Goal: Transaction & Acquisition: Purchase product/service

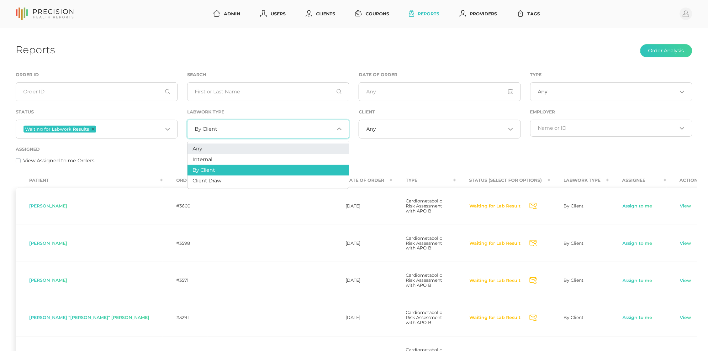
click at [202, 153] on li "Any" at bounding box center [269, 149] width 162 height 11
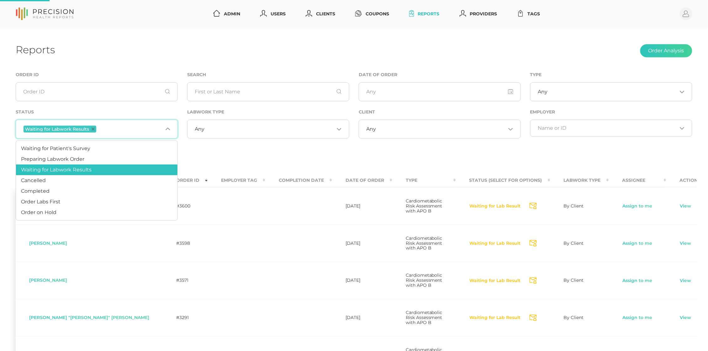
click at [93, 131] on span "Waiting for Labwork Results" at bounding box center [60, 129] width 73 height 7
click at [93, 128] on icon "Deselect Waiting for Labwork Results" at bounding box center [93, 129] width 3 height 3
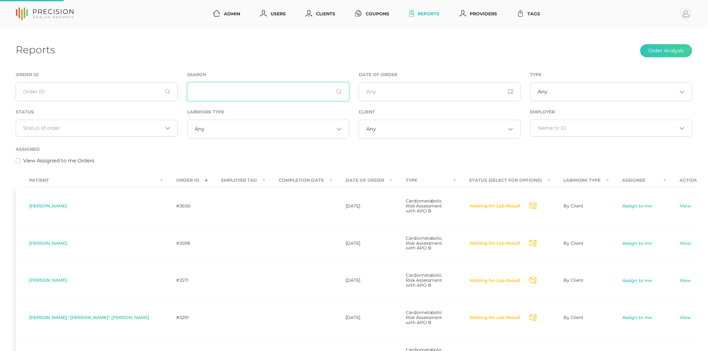
click at [248, 90] on input "text" at bounding box center [268, 92] width 162 height 19
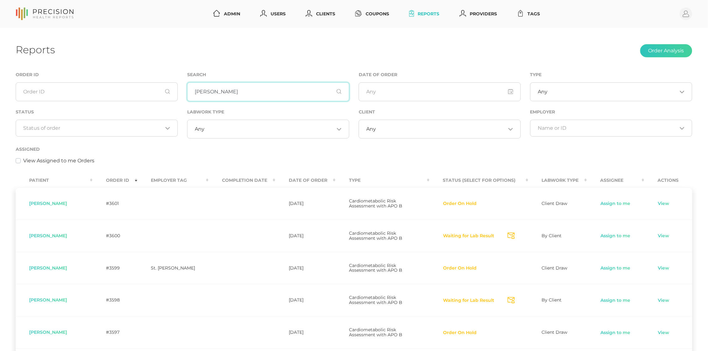
type input "[PERSON_NAME]"
click at [100, 133] on div "Loading..." at bounding box center [97, 128] width 162 height 17
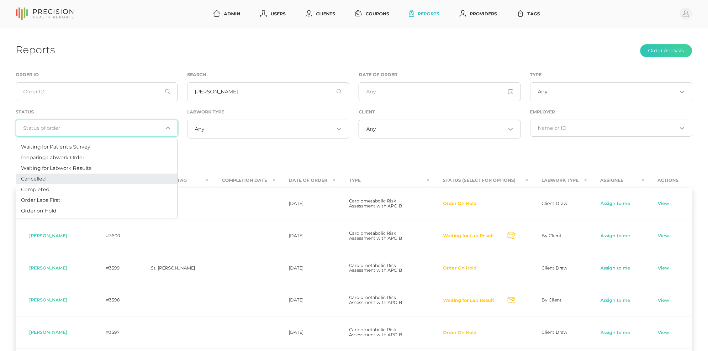
click at [93, 179] on li "Cancelled" at bounding box center [97, 179] width 162 height 11
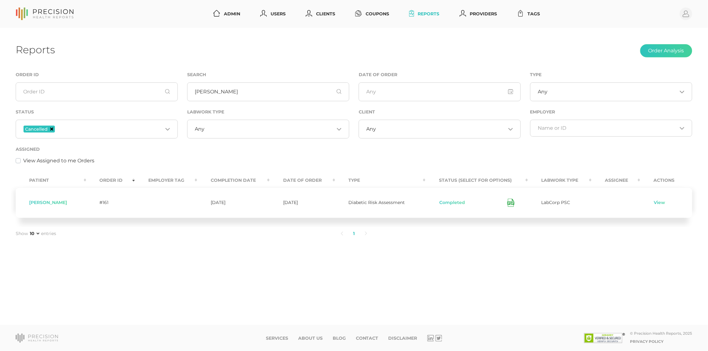
click at [51, 129] on icon "Deselect Cancelled" at bounding box center [51, 129] width 3 height 3
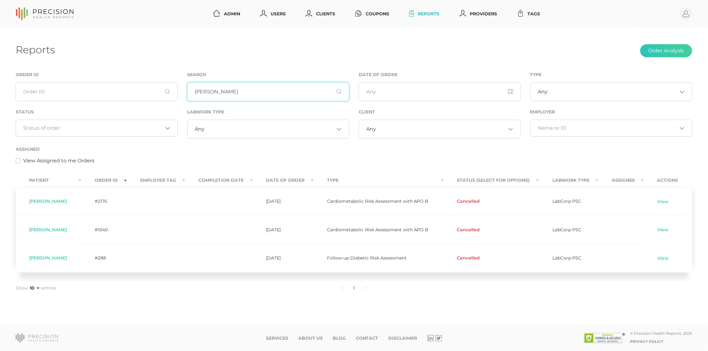
click at [211, 97] on input "[PERSON_NAME]" at bounding box center [268, 92] width 162 height 19
click at [212, 95] on input "[PERSON_NAME]" at bounding box center [268, 92] width 162 height 19
click at [664, 231] on link "View" at bounding box center [664, 230] width 12 height 6
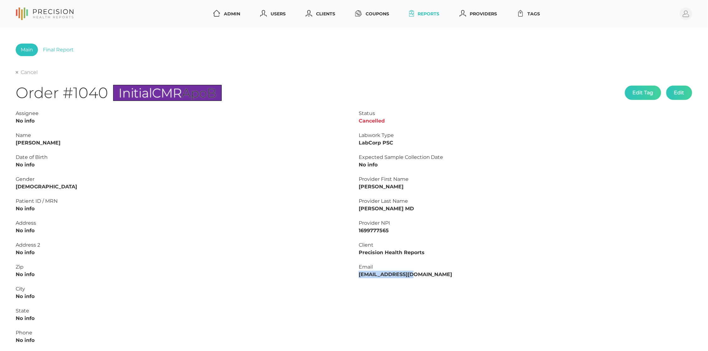
drag, startPoint x: 359, startPoint y: 273, endPoint x: 463, endPoint y: 270, distance: 104.5
click at [463, 270] on div "Email [EMAIL_ADDRESS][DOMAIN_NAME]" at bounding box center [526, 271] width 334 height 15
copy strong "[EMAIL_ADDRESS][DOMAIN_NAME]"
click at [45, 143] on strong "[PERSON_NAME]" at bounding box center [38, 143] width 45 height 6
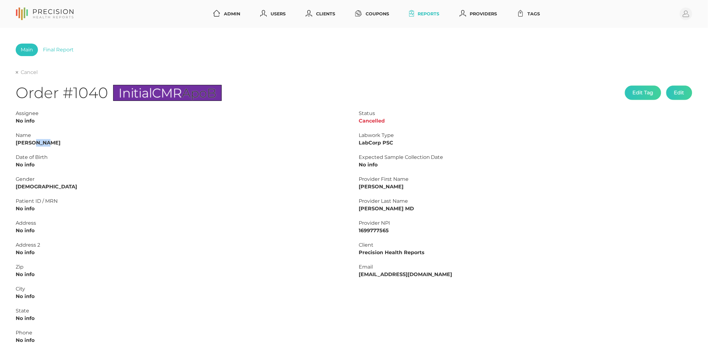
copy strong "[PERSON_NAME]"
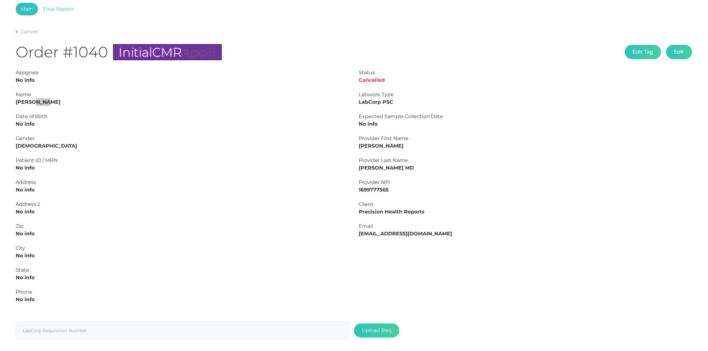
scroll to position [41, 0]
drag, startPoint x: 359, startPoint y: 230, endPoint x: 435, endPoint y: 232, distance: 75.3
click at [435, 232] on div "Email [EMAIL_ADDRESS][DOMAIN_NAME]" at bounding box center [526, 229] width 334 height 15
copy strong "[EMAIL_ADDRESS][DOMAIN_NAME]"
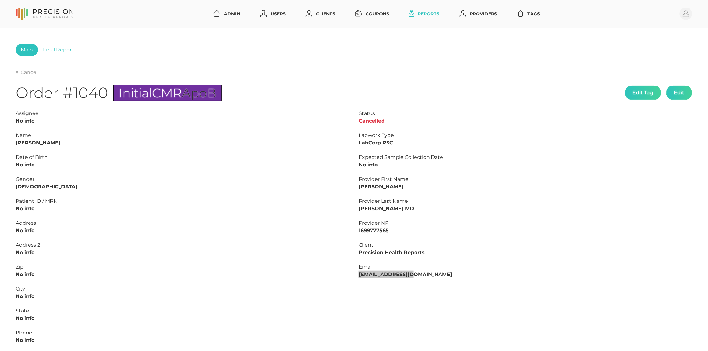
scroll to position [0, 0]
click at [26, 73] on link "Cancel" at bounding box center [27, 72] width 22 height 6
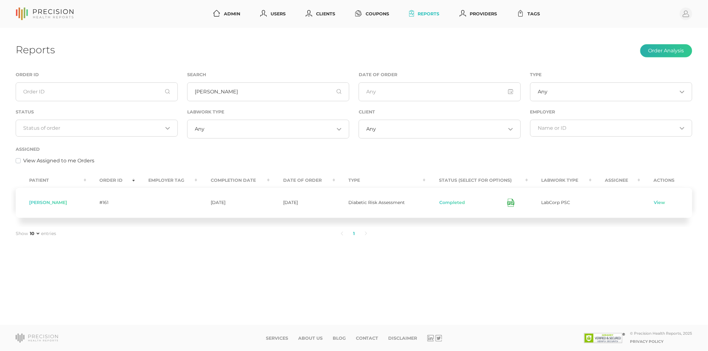
click at [663, 51] on button "Order Analysis" at bounding box center [667, 50] width 52 height 13
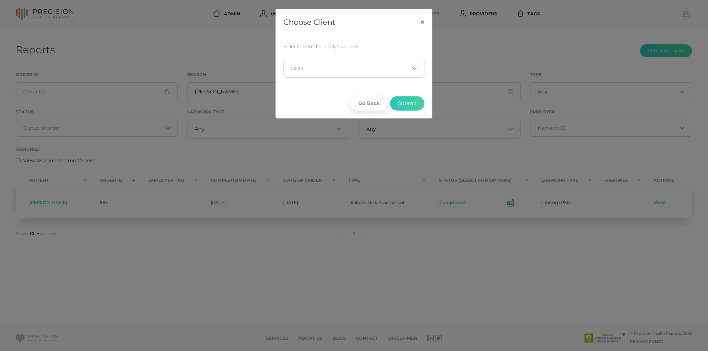
click at [310, 67] on input "Search for option" at bounding box center [350, 68] width 118 height 6
click at [222, 52] on div "Choose Client × Select client for analysis order. Loading... Client Go Back Sub…" at bounding box center [354, 175] width 708 height 351
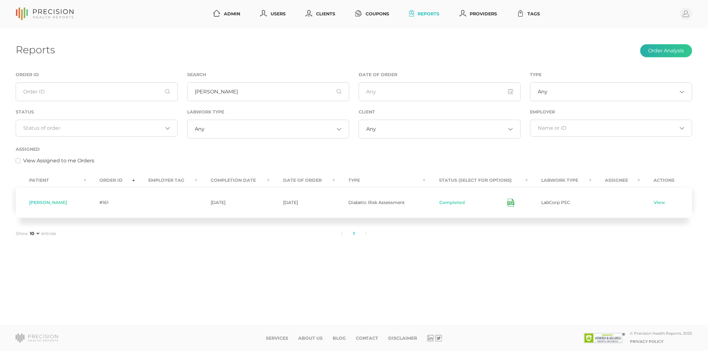
click at [668, 57] on button "Order Analysis" at bounding box center [667, 50] width 52 height 13
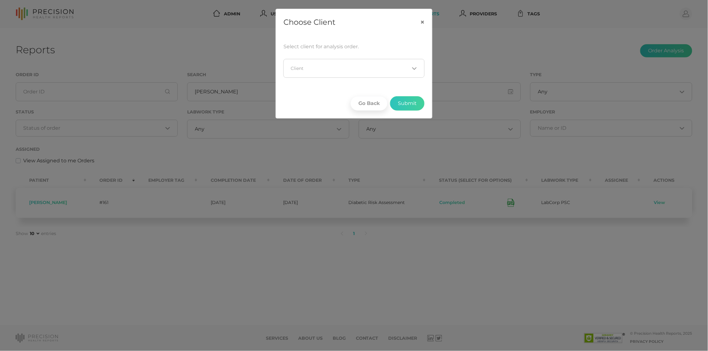
click at [304, 59] on div "Loading..." at bounding box center [354, 68] width 141 height 19
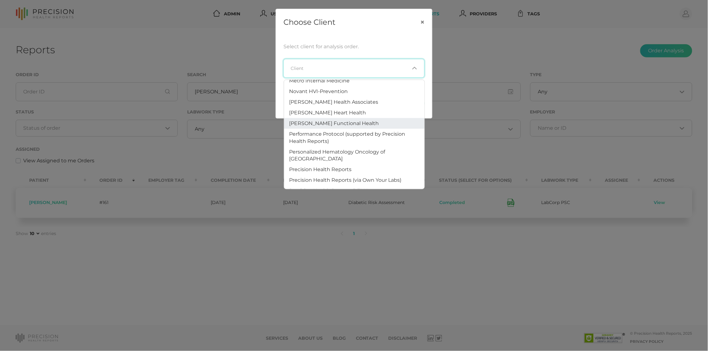
scroll to position [329, 0]
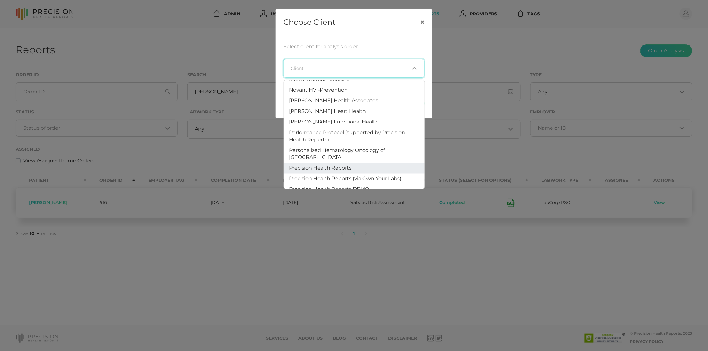
click at [305, 163] on li "Precision Health Reports" at bounding box center [354, 168] width 141 height 11
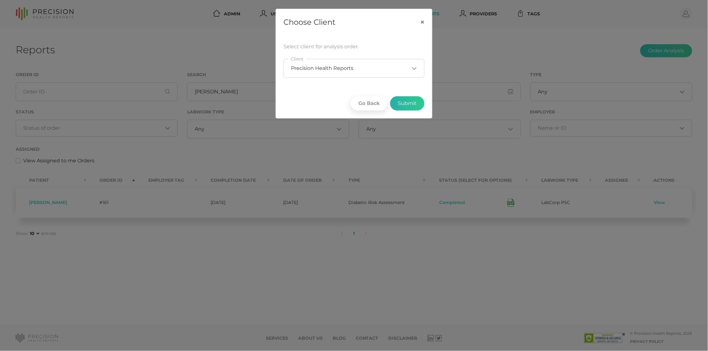
click at [408, 105] on button "Submit" at bounding box center [407, 103] width 35 height 14
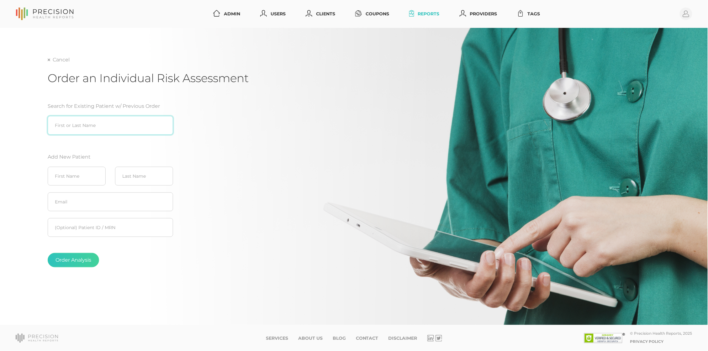
click at [88, 129] on input "search" at bounding box center [110, 125] width 125 height 19
click at [72, 147] on div "[PERSON_NAME]" at bounding box center [110, 146] width 125 height 8
type input "[PERSON_NAME]"
click at [75, 262] on button "Order Analysis" at bounding box center [73, 260] width 51 height 14
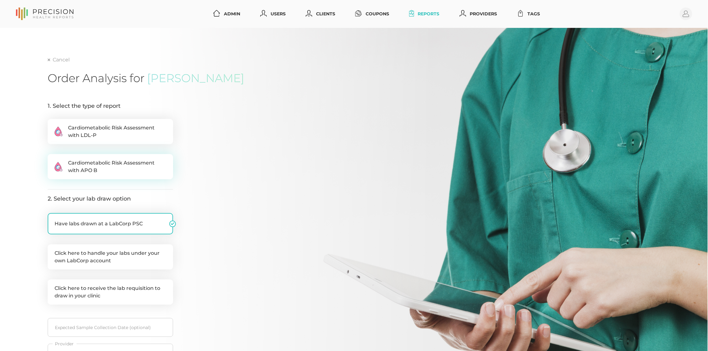
click at [93, 161] on span "Cardiometabolic Risk Assessment with APO B" at bounding box center [117, 166] width 98 height 15
click at [53, 161] on input ".cls-2{fill:#fa759e}.cls-4{fill:#ffd7e5}.cls-8{fill:#3a2c60} Cardiometabolic Ri…" at bounding box center [50, 157] width 5 height 6
radio input "true"
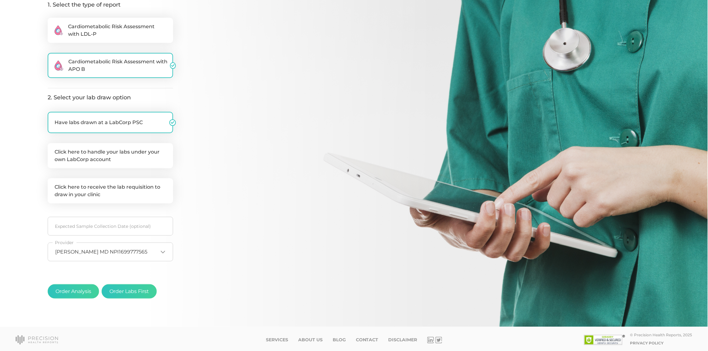
scroll to position [101, 0]
click at [81, 289] on button "Order Analysis" at bounding box center [73, 292] width 51 height 14
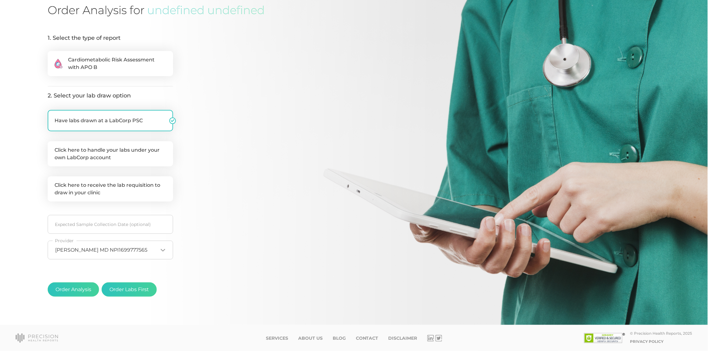
scroll to position [0, 0]
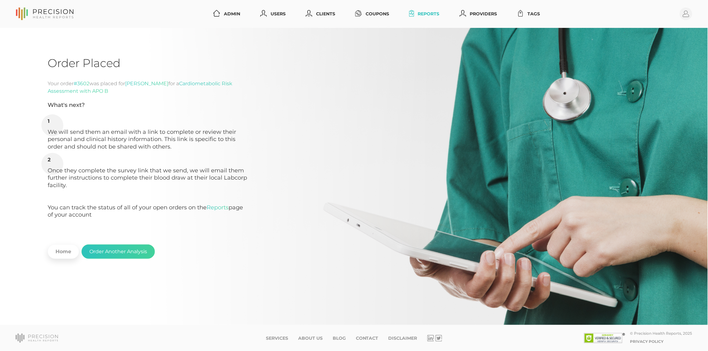
click at [425, 15] on link "Reports" at bounding box center [424, 14] width 35 height 12
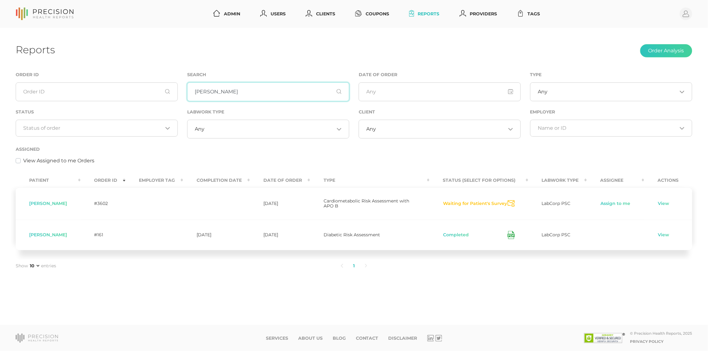
click at [248, 98] on input "[PERSON_NAME]" at bounding box center [268, 92] width 162 height 19
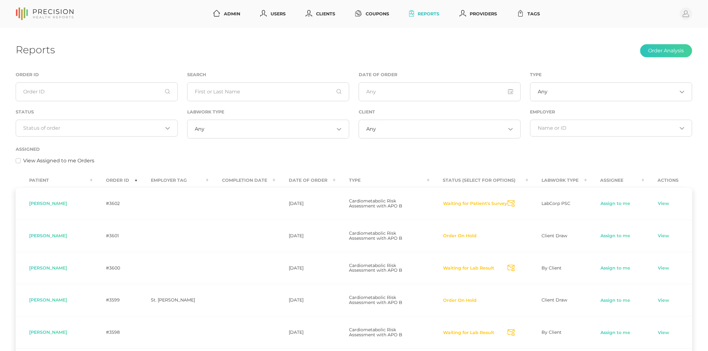
click at [104, 178] on th "Order ID" at bounding box center [115, 181] width 45 height 14
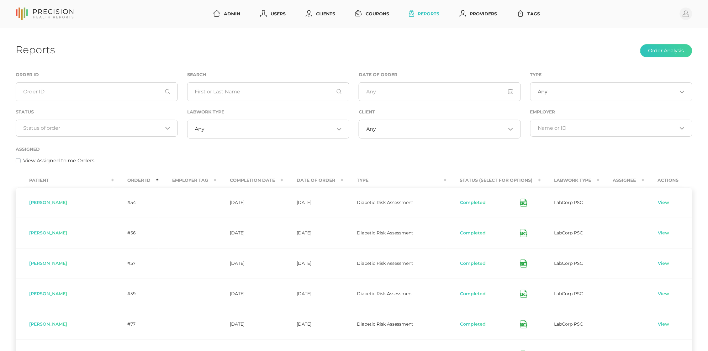
click at [114, 179] on th "Order ID" at bounding box center [136, 181] width 45 height 14
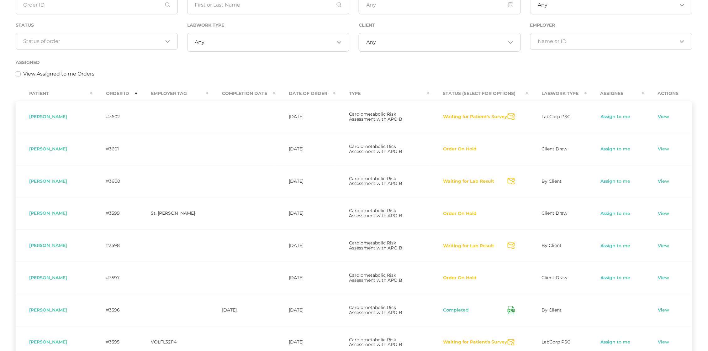
scroll to position [91, 0]
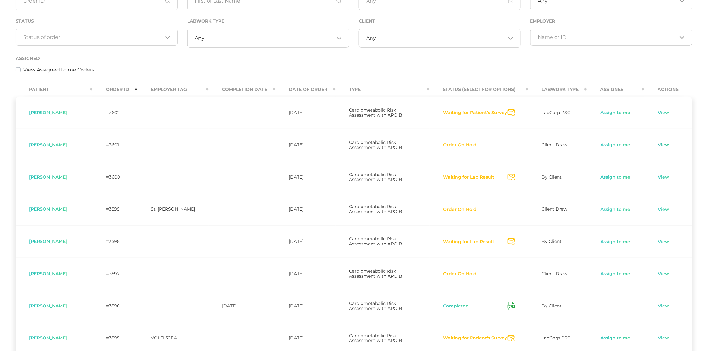
click at [660, 144] on link "View" at bounding box center [664, 145] width 12 height 6
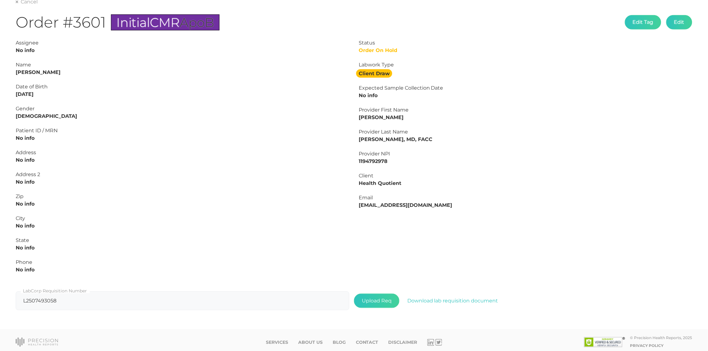
click at [28, 6] on div "Cancel Order #3601 Initial CMR ApoB Edit Tag Edit Status Order On Hold Labwork …" at bounding box center [354, 156] width 677 height 316
click at [28, 4] on link "Cancel" at bounding box center [27, 2] width 22 height 6
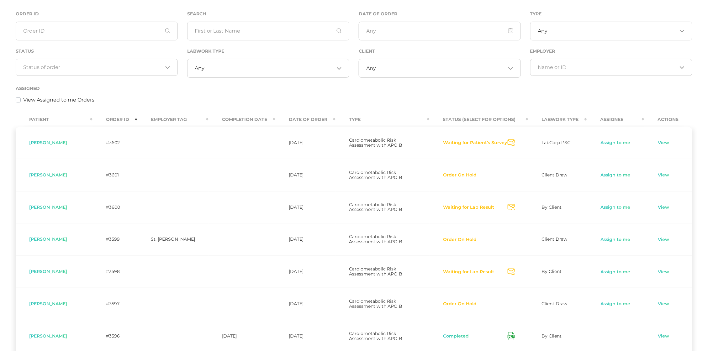
scroll to position [60, 0]
click at [137, 91] on div "Assigned View Assigned to me Orders" at bounding box center [354, 95] width 677 height 19
